Goal: Check status: Check status

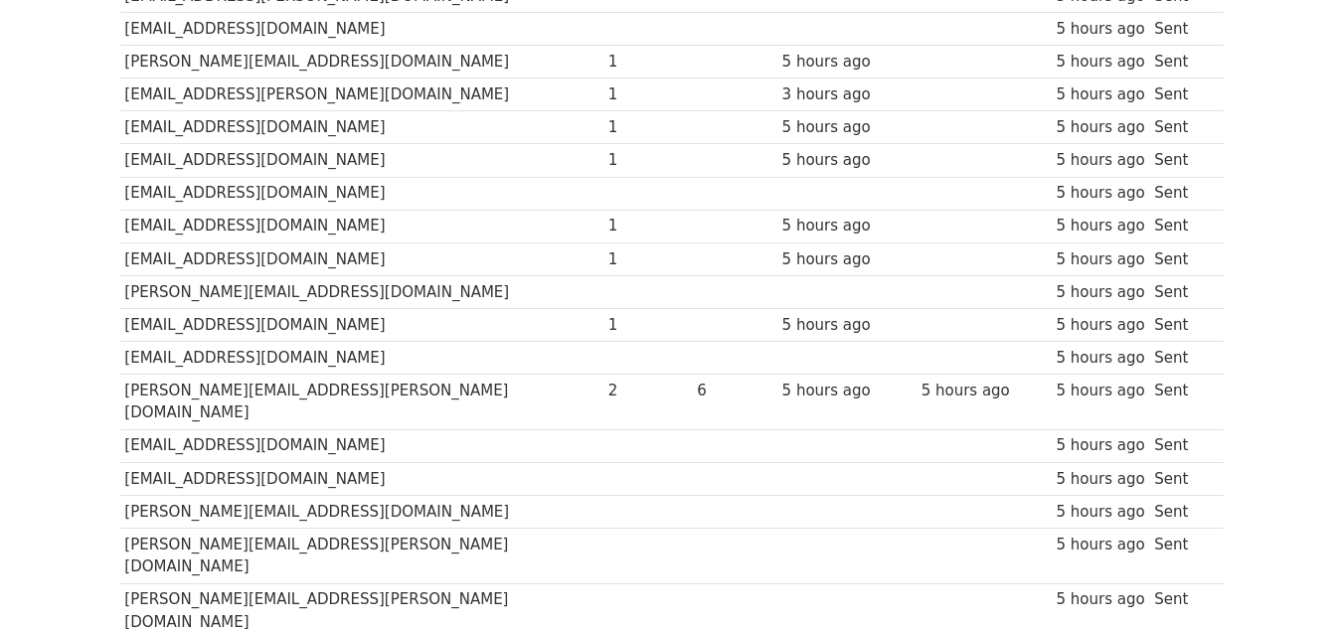
click at [238, 177] on td "[EMAIL_ADDRESS][DOMAIN_NAME]" at bounding box center [361, 193] width 483 height 33
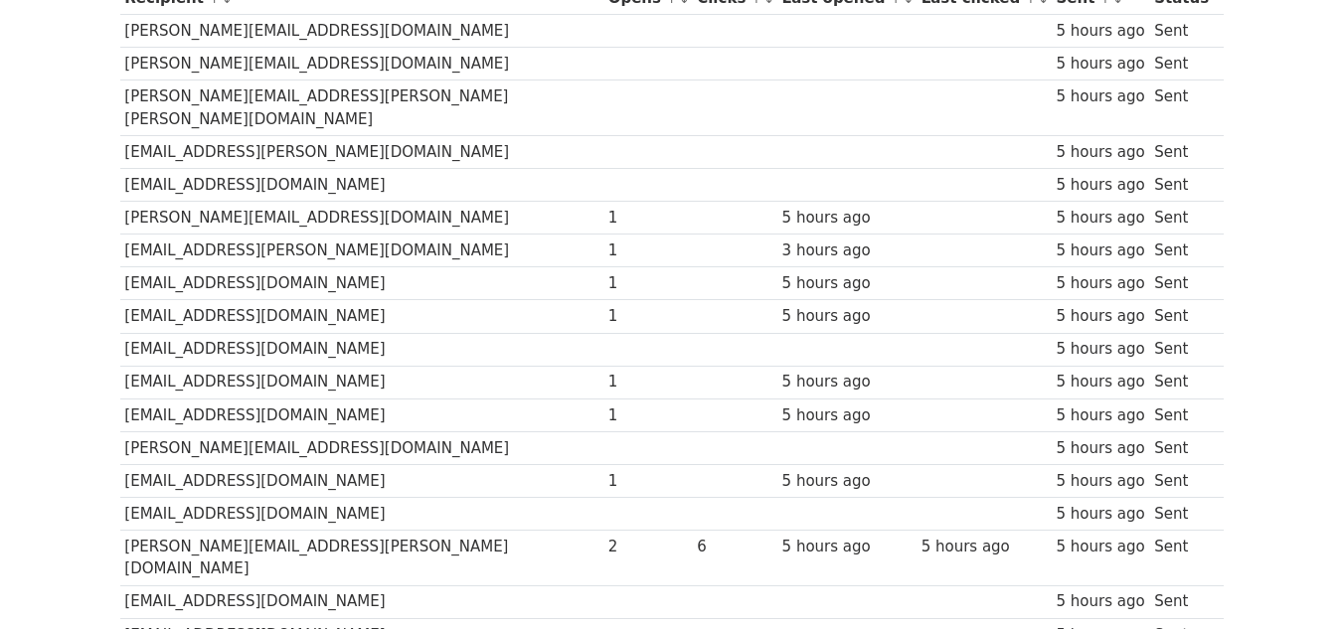
scroll to position [297, 0]
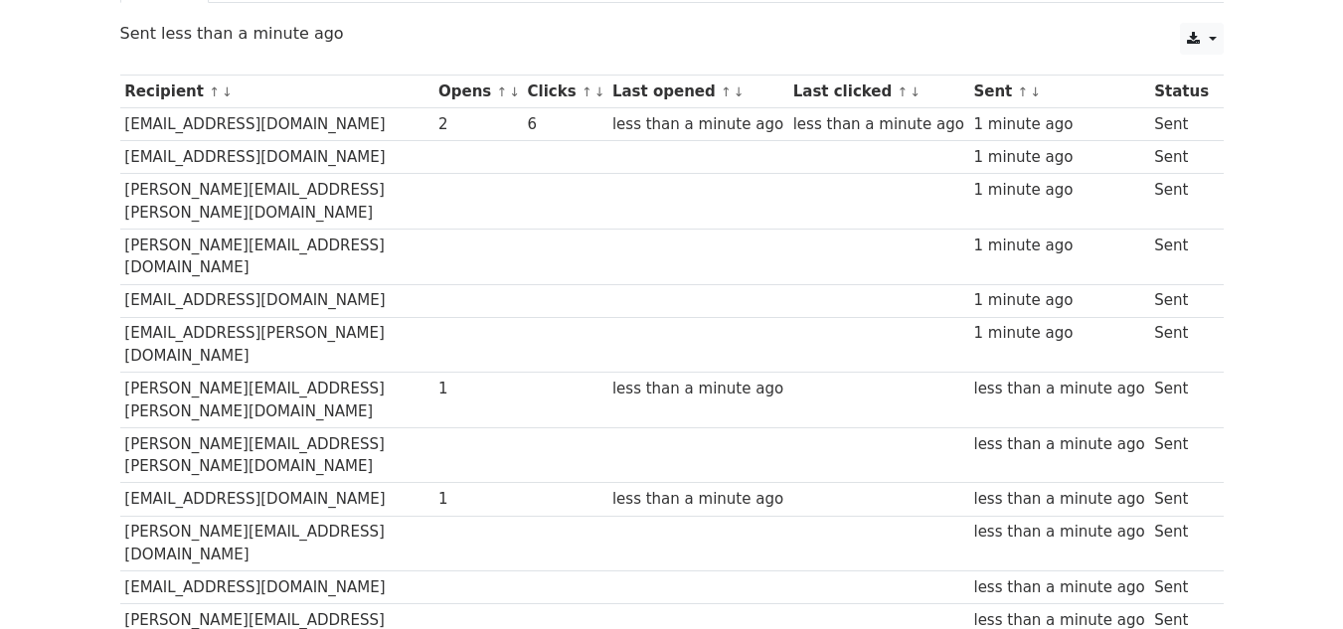
scroll to position [226, 0]
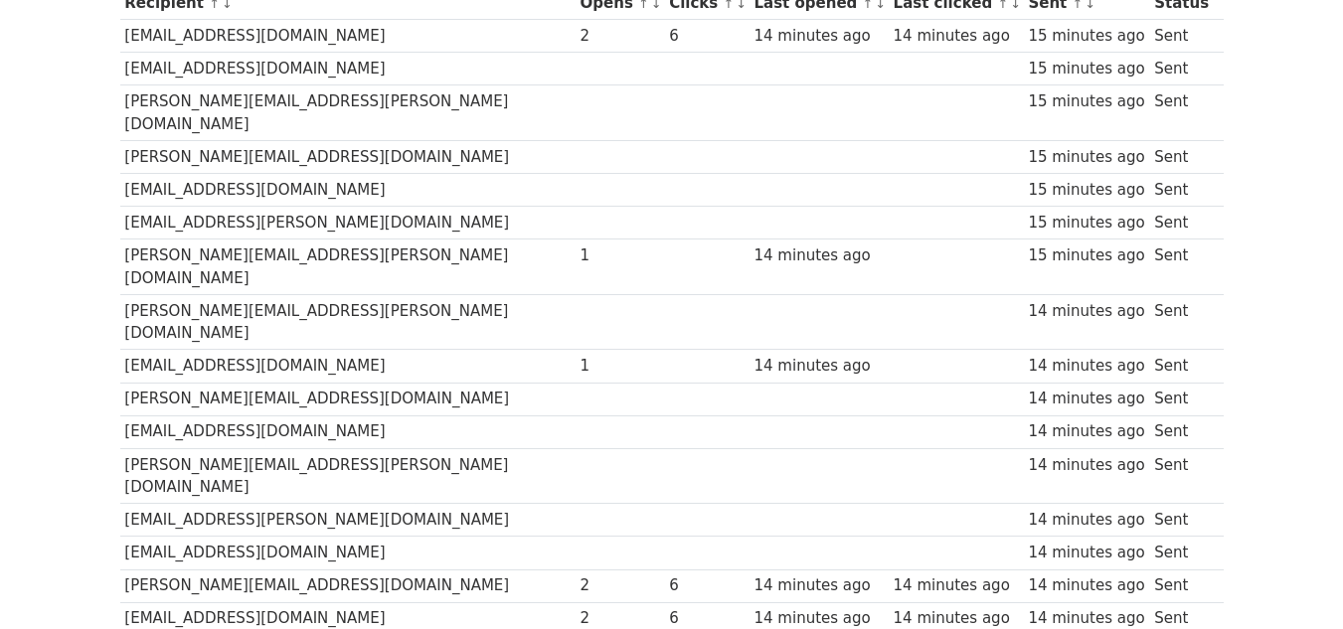
scroll to position [304, 0]
